Goal: Task Accomplishment & Management: Manage account settings

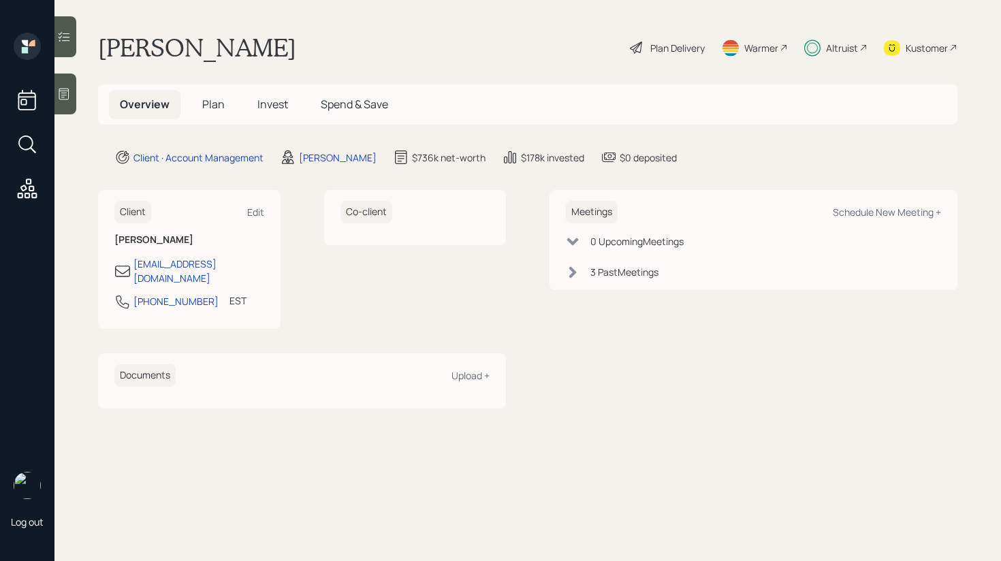
click at [67, 45] on div at bounding box center [65, 36] width 22 height 41
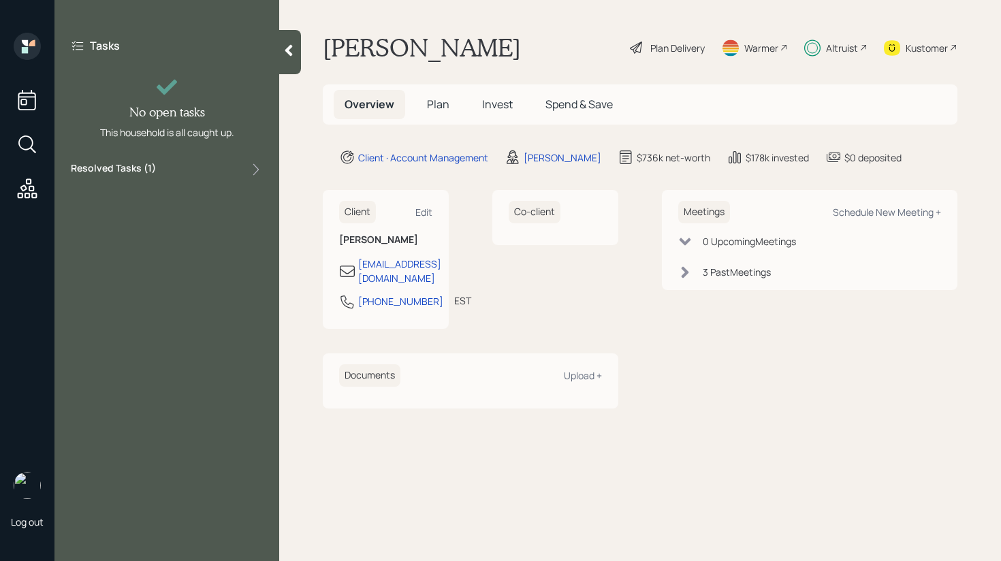
click at [224, 170] on div "Resolved Tasks ( 1 )" at bounding box center [167, 169] width 192 height 16
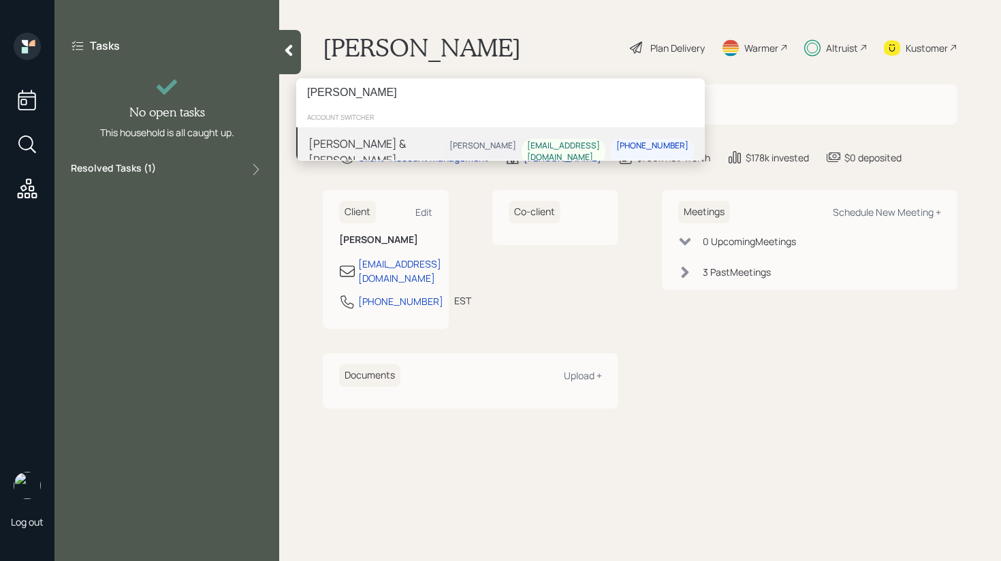
type input "[PERSON_NAME]"
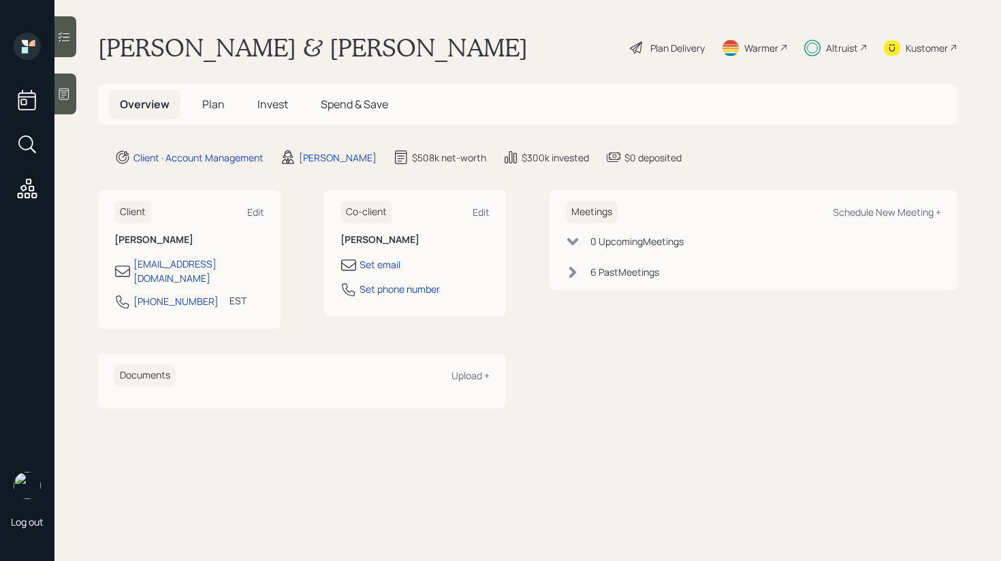
click at [69, 45] on div at bounding box center [65, 36] width 22 height 41
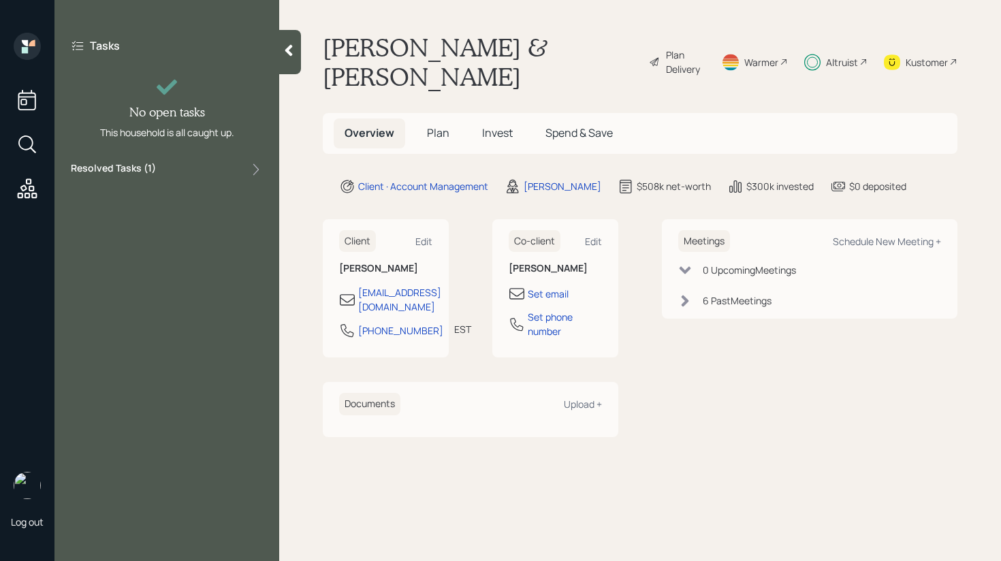
click at [210, 162] on div "Resolved Tasks ( 1 )" at bounding box center [167, 169] width 192 height 16
